Goal: Task Accomplishment & Management: Manage account settings

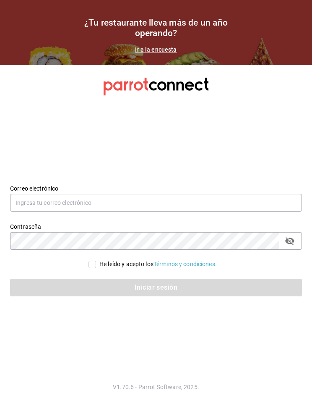
scroll to position [34, 0]
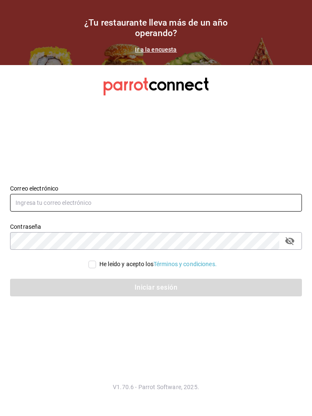
click at [179, 194] on input "text" at bounding box center [156, 203] width 292 height 18
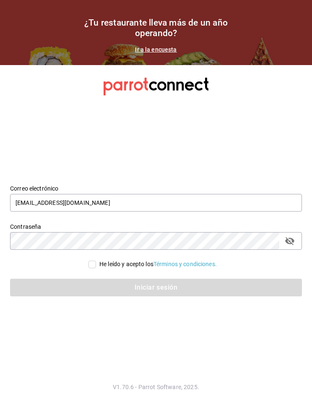
type input "[EMAIL_ADDRESS][DOMAIN_NAME]"
click at [81, 260] on div "He leído y acepto los Términos y condiciones." at bounding box center [156, 264] width 292 height 9
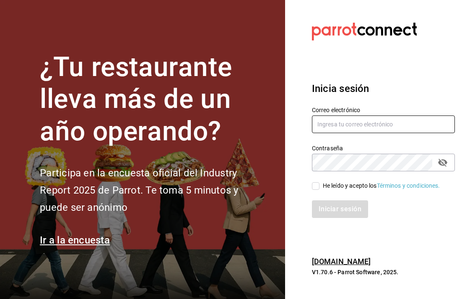
click at [381, 123] on input "text" at bounding box center [383, 124] width 143 height 18
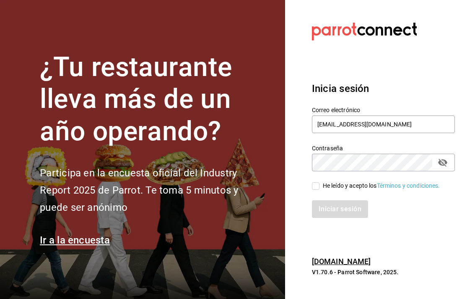
type input "[EMAIL_ADDRESS][DOMAIN_NAME]"
click at [319, 186] on input "He leído y acepto los Términos y condiciones." at bounding box center [316, 186] width 8 height 8
checkbox input "true"
click at [346, 214] on button "Iniciar sesión" at bounding box center [340, 209] width 57 height 18
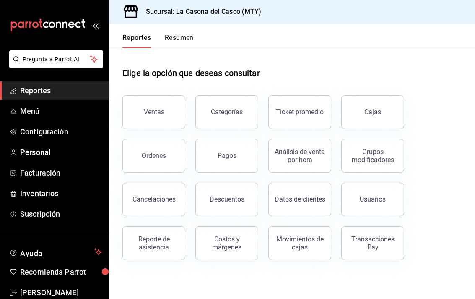
click at [42, 152] on span "Personal" at bounding box center [61, 151] width 82 height 11
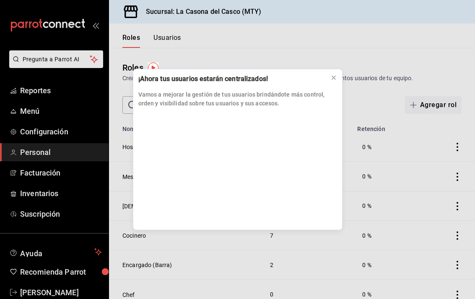
click at [335, 71] on button at bounding box center [333, 77] width 13 height 13
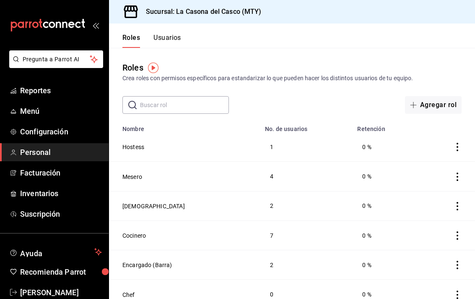
click at [179, 36] on button "Usuarios" at bounding box center [168, 41] width 28 height 14
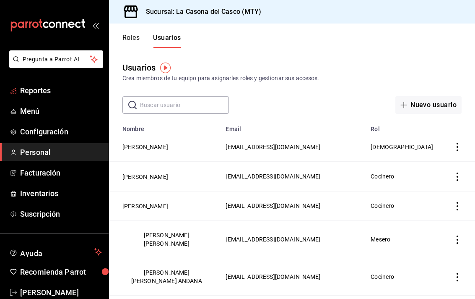
click at [30, 91] on span "Reportes" at bounding box center [61, 90] width 82 height 11
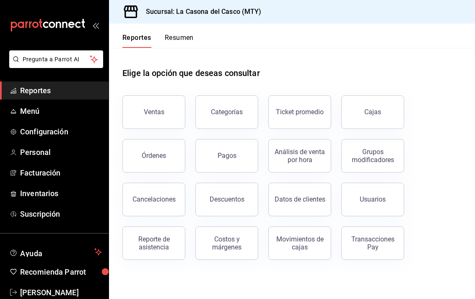
click at [175, 234] on button "Reporte de asistencia" at bounding box center [153, 243] width 63 height 34
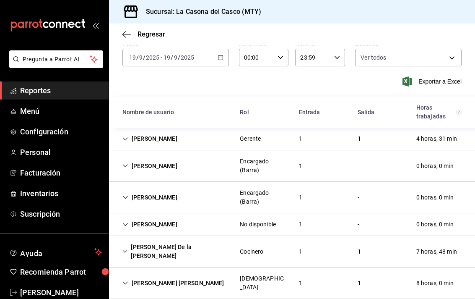
scroll to position [36, 0]
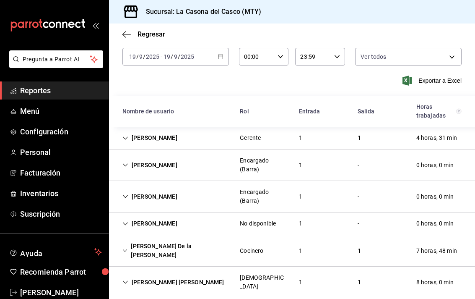
click at [135, 143] on div "DIEGO TORRESCANO" at bounding box center [150, 138] width 68 height 16
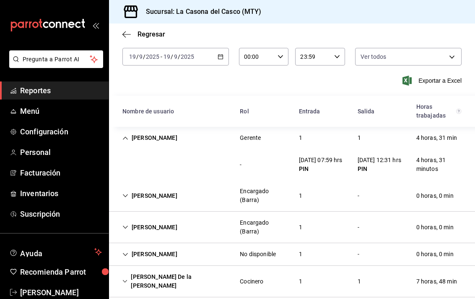
click at [122, 139] on div "DIEGO TORRESCANO" at bounding box center [150, 138] width 68 height 16
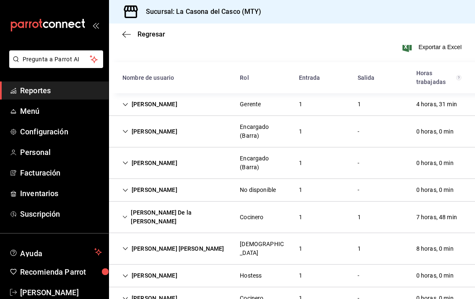
scroll to position [74, 0]
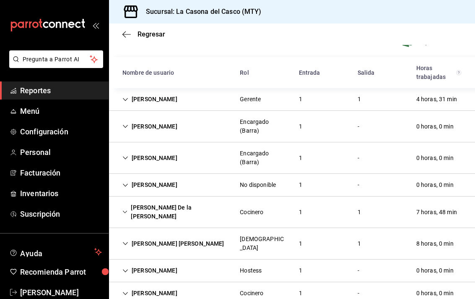
click at [117, 128] on div "Jacob Reyes" at bounding box center [150, 127] width 68 height 16
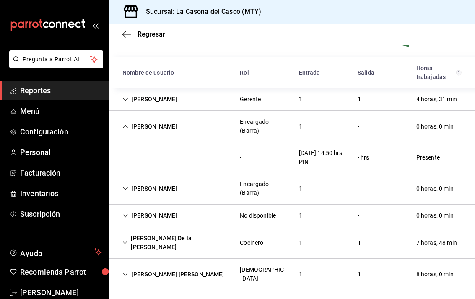
click at [124, 130] on div "Jacob Reyes" at bounding box center [150, 127] width 68 height 16
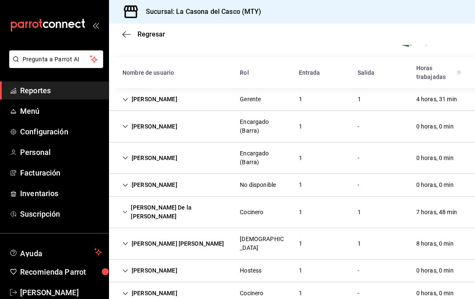
click at [122, 155] on icon "Cell" at bounding box center [125, 158] width 6 height 6
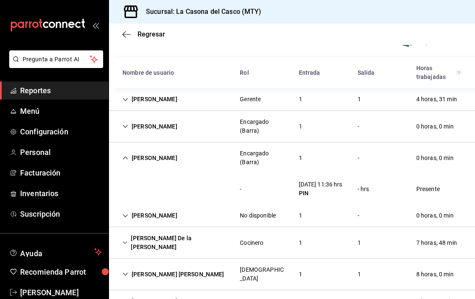
click at [117, 162] on div "SHARON ROBLES" at bounding box center [150, 158] width 68 height 16
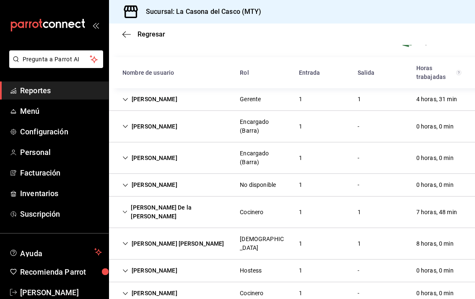
click at [117, 102] on div "DIEGO TORRESCANO" at bounding box center [150, 99] width 68 height 16
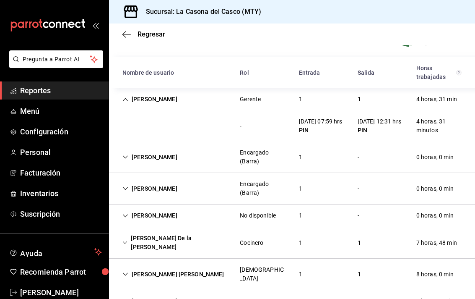
click at [115, 100] on div "DIEGO TORRESCANO Gerente 1 1 4 horas, 31 min" at bounding box center [292, 99] width 366 height 22
